Goal: Find contact information: Find contact information

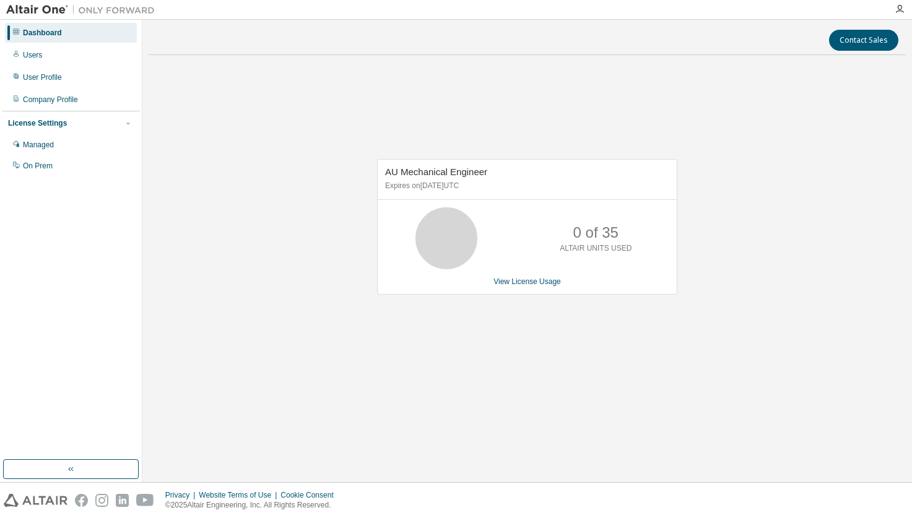
click at [767, 198] on div "AU Mechanical Engineer Expires on October 1, 2025 UTC 0 of 35 ALTAIR UNITS USED…" at bounding box center [527, 233] width 757 height 337
click at [461, 84] on div "AU Mechanical Engineer Expires on October 1, 2025 UTC 0 of 35 ALTAIR UNITS USED…" at bounding box center [527, 233] width 757 height 337
drag, startPoint x: 292, startPoint y: 89, endPoint x: 334, endPoint y: 67, distance: 47.1
click at [296, 87] on div "AU Mechanical Engineer Expires on October 1, 2025 UTC 21 of 35 ALTAIR UNITS USE…" at bounding box center [527, 233] width 757 height 337
click at [328, 108] on div "AU Mechanical Engineer Expires on October 1, 2025 UTC 21 of 35 ALTAIR UNITS USE…" at bounding box center [527, 233] width 757 height 337
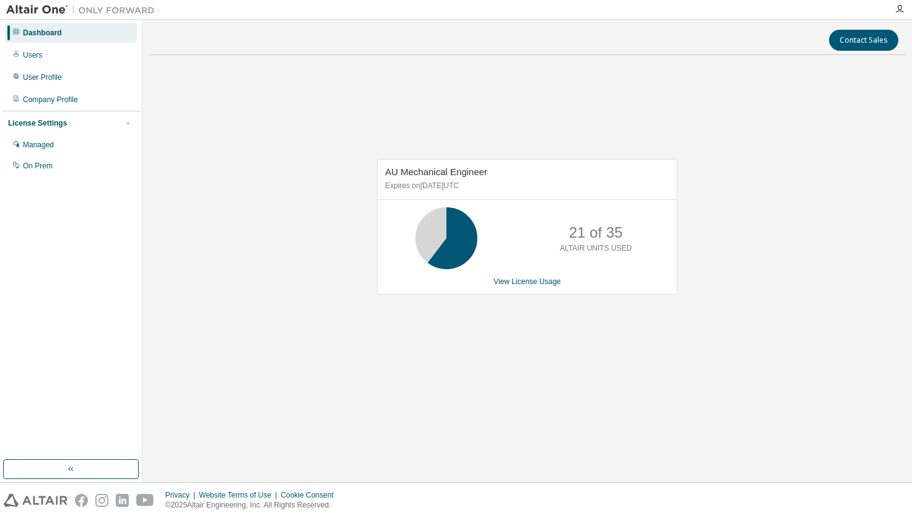
click at [241, 189] on div "AU Mechanical Engineer Expires on [DATE] UTC 21 of 35 ALTAIR UNITS USED View Li…" at bounding box center [527, 233] width 757 height 337
click at [186, 113] on div "AU Mechanical Engineer Expires on [DATE] UTC 21 of 35 ALTAIR UNITS USED View Li…" at bounding box center [527, 233] width 757 height 337
click at [433, 37] on div "Contact Sales" at bounding box center [527, 40] width 742 height 21
click at [166, 126] on div "AU Mechanical Engineer Expires on [DATE] UTC 30 of 35 ALTAIR UNITS USED View Li…" at bounding box center [527, 233] width 757 height 337
